Goal: Find specific page/section: Find specific page/section

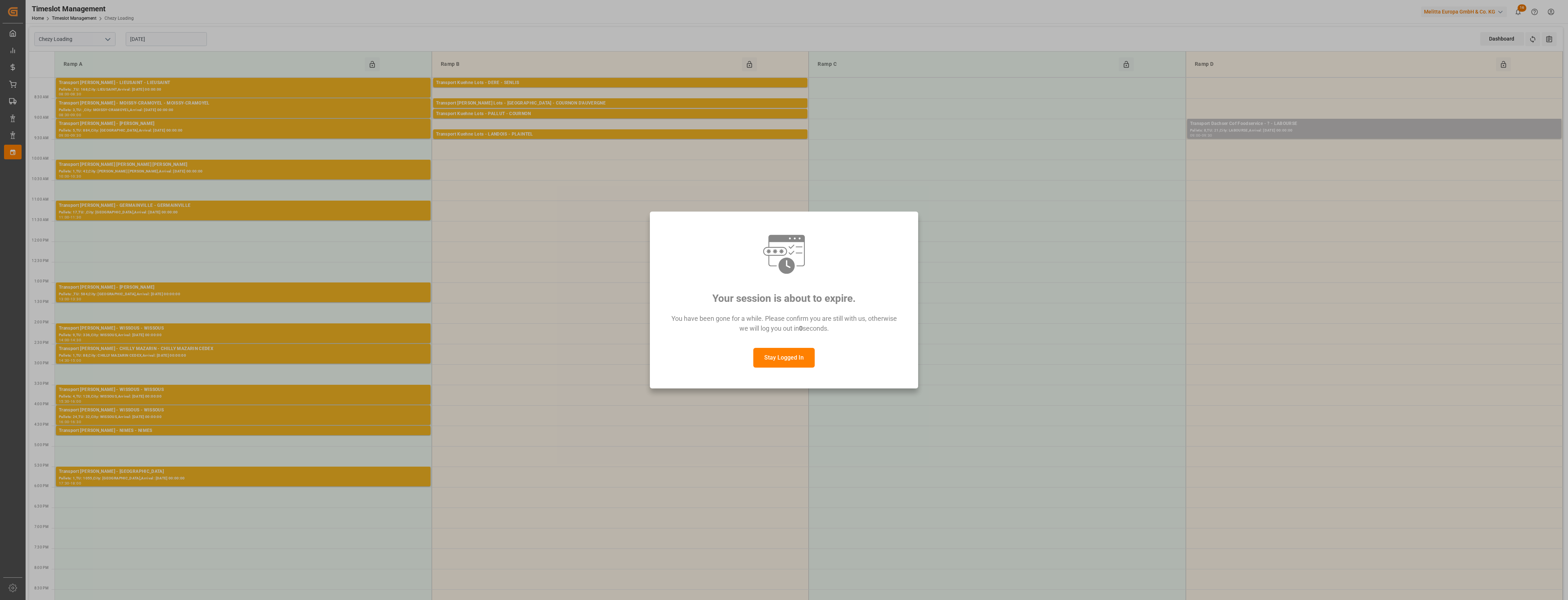
click at [799, 361] on button "Stay Logged In" at bounding box center [784, 358] width 61 height 19
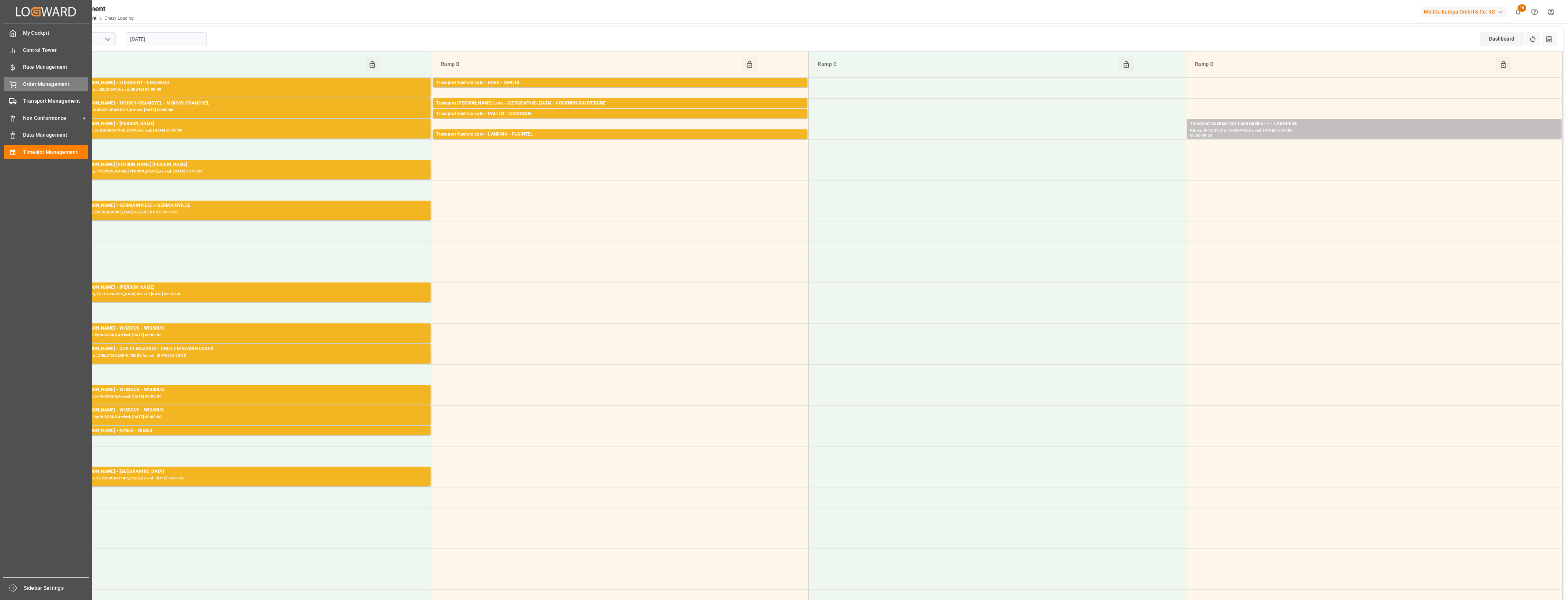
click at [10, 84] on icon at bounding box center [13, 85] width 7 height 7
